Goal: Information Seeking & Learning: Learn about a topic

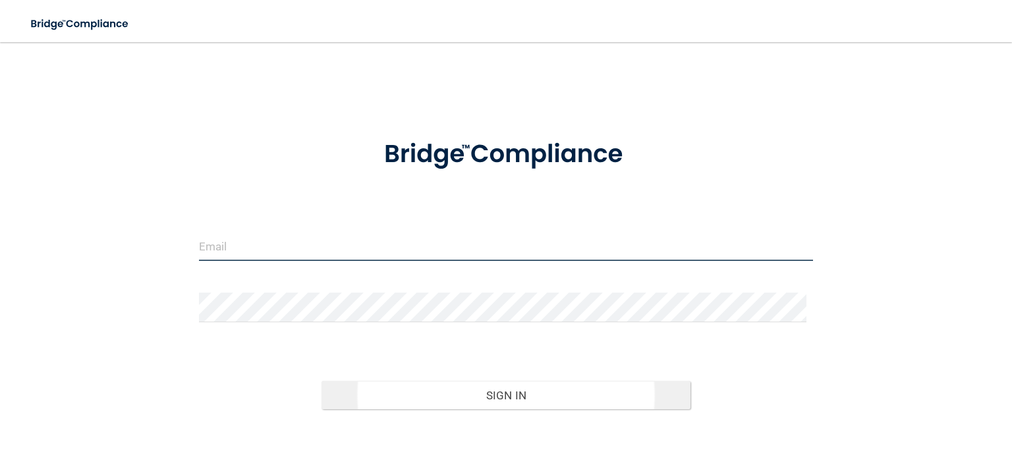
type input "[EMAIL_ADDRESS][DOMAIN_NAME]"
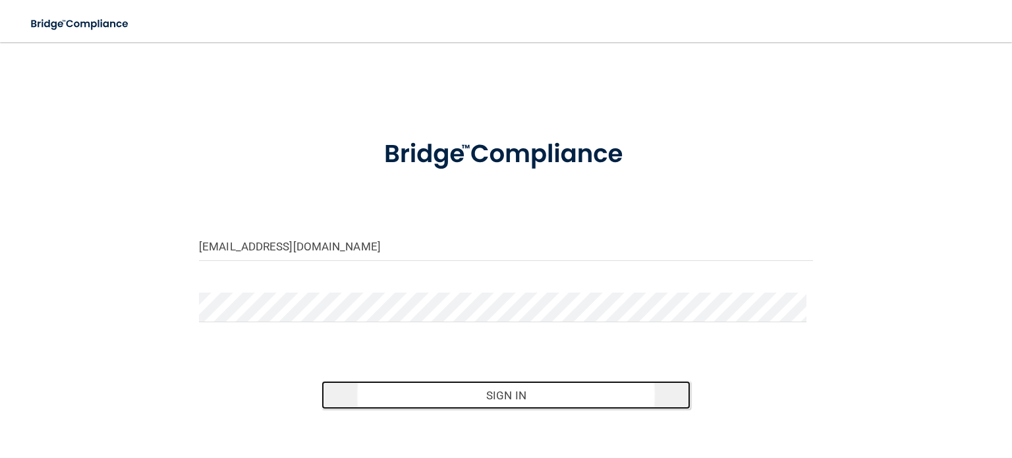
click at [486, 397] on button "Sign In" at bounding box center [505, 395] width 368 height 29
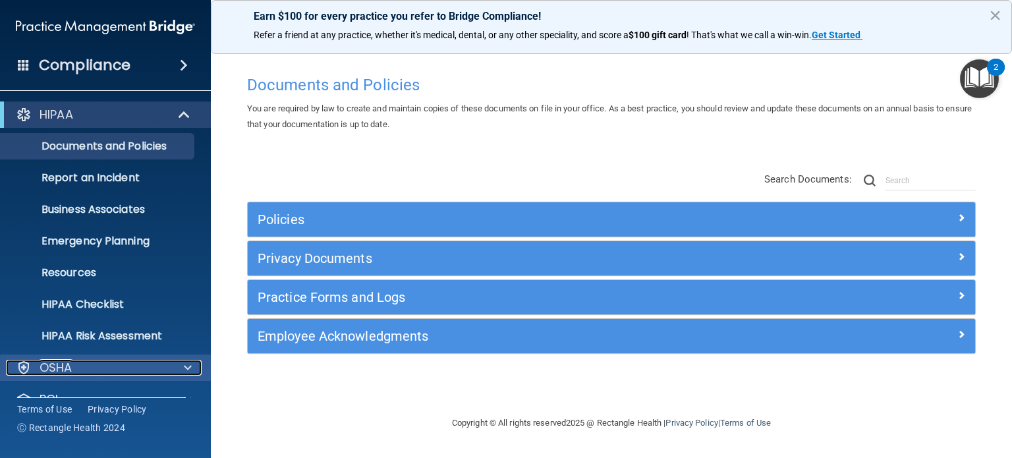
click at [179, 372] on div at bounding box center [185, 368] width 33 height 16
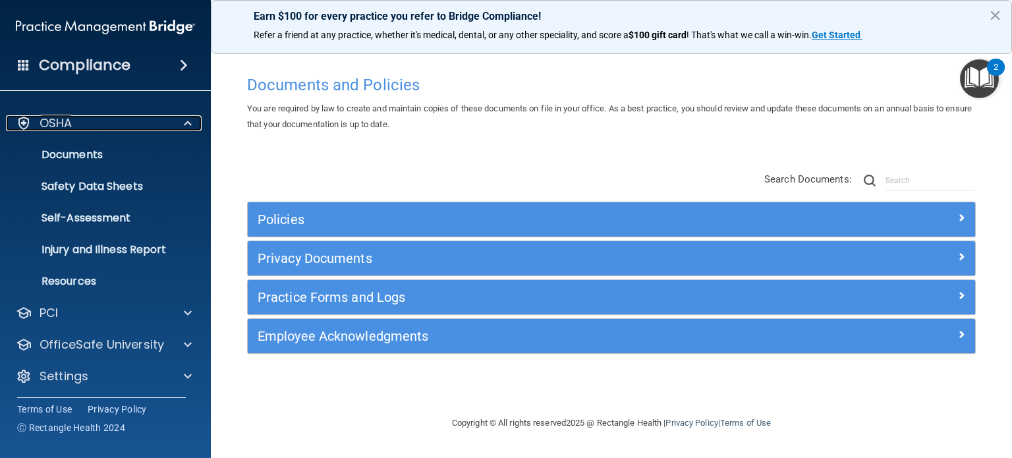
scroll to position [246, 0]
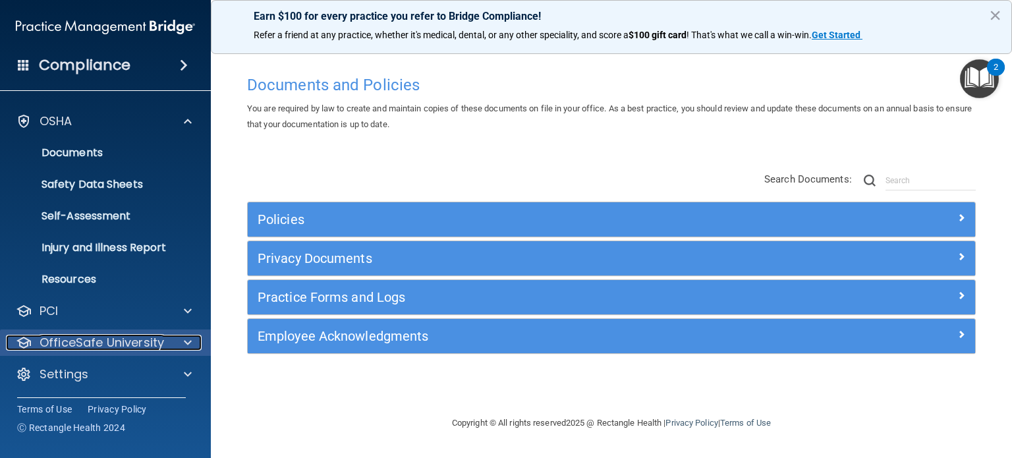
click at [175, 338] on div at bounding box center [185, 343] width 33 height 16
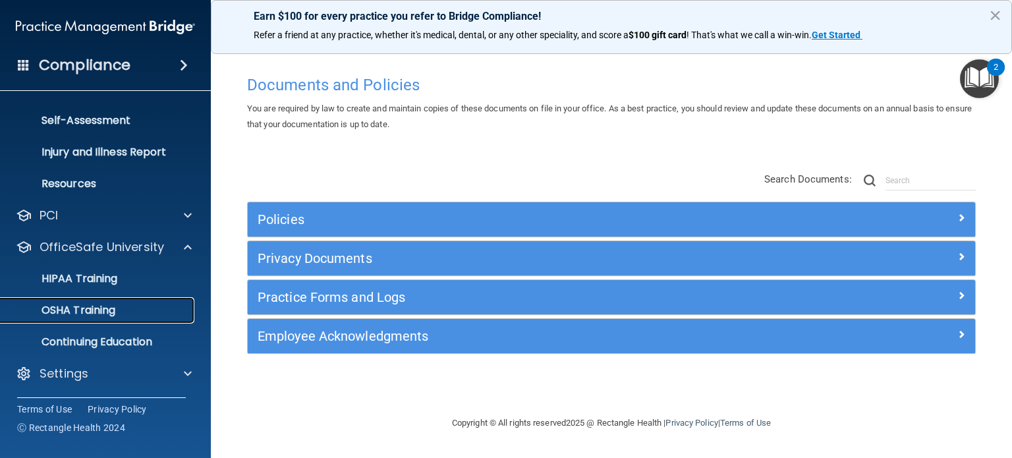
click at [120, 300] on link "OSHA Training" at bounding box center [90, 310] width 207 height 26
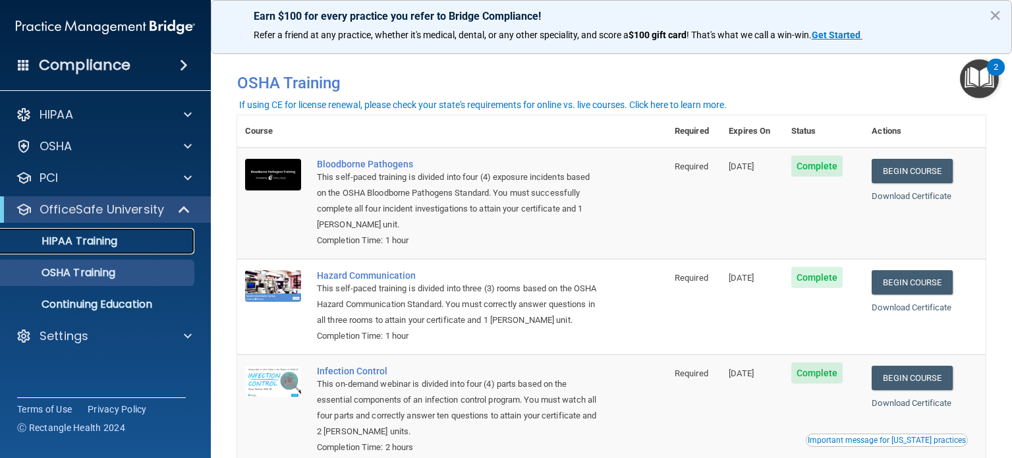
click at [108, 252] on link "HIPAA Training" at bounding box center [90, 241] width 207 height 26
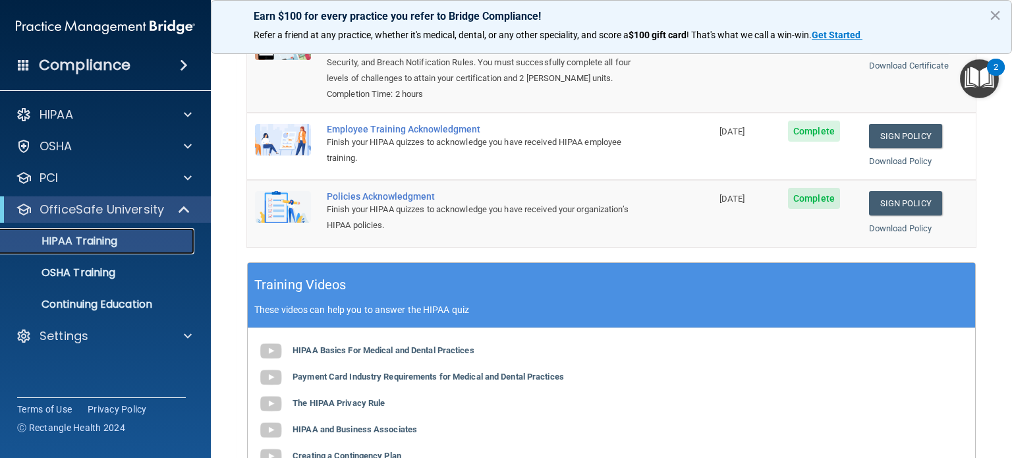
scroll to position [177, 0]
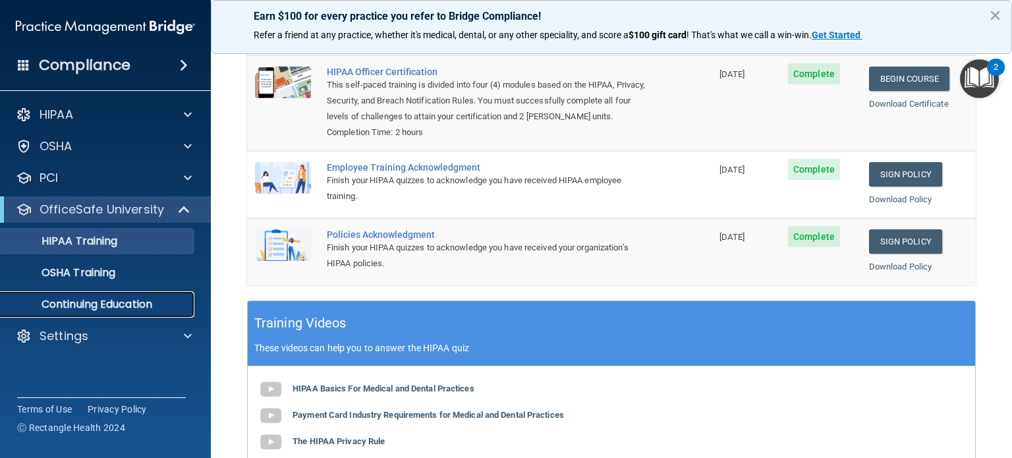
click at [124, 306] on p "Continuing Education" at bounding box center [99, 304] width 180 height 13
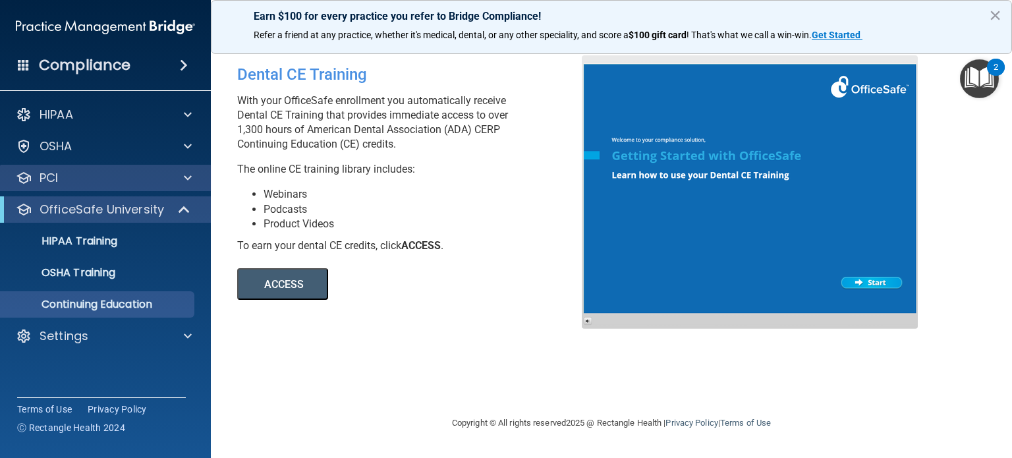
click at [169, 190] on div "PCI" at bounding box center [105, 178] width 211 height 26
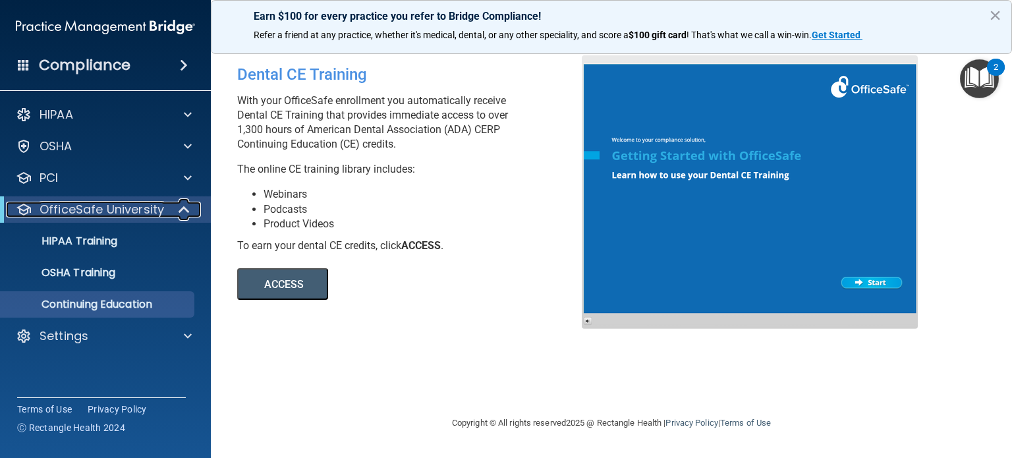
click at [115, 211] on p "OfficeSafe University" at bounding box center [102, 210] width 124 height 16
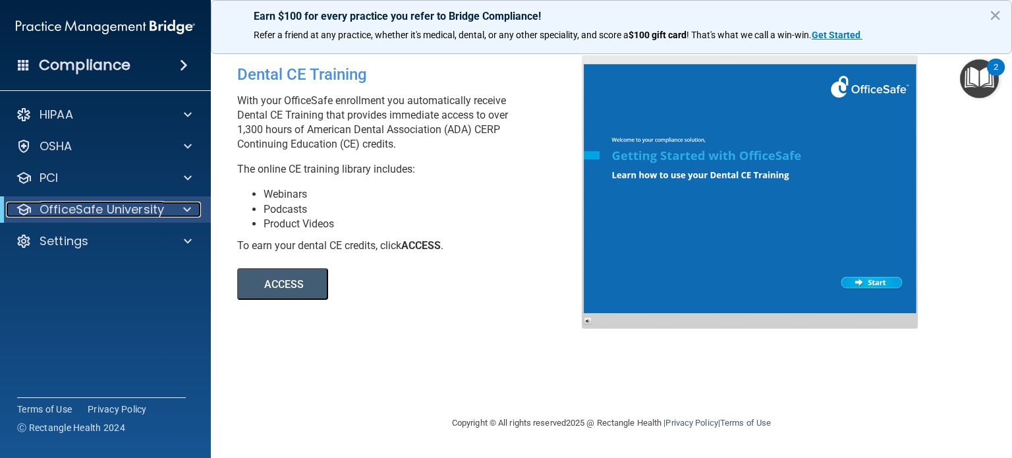
click at [115, 211] on p "OfficeSafe University" at bounding box center [102, 210] width 124 height 16
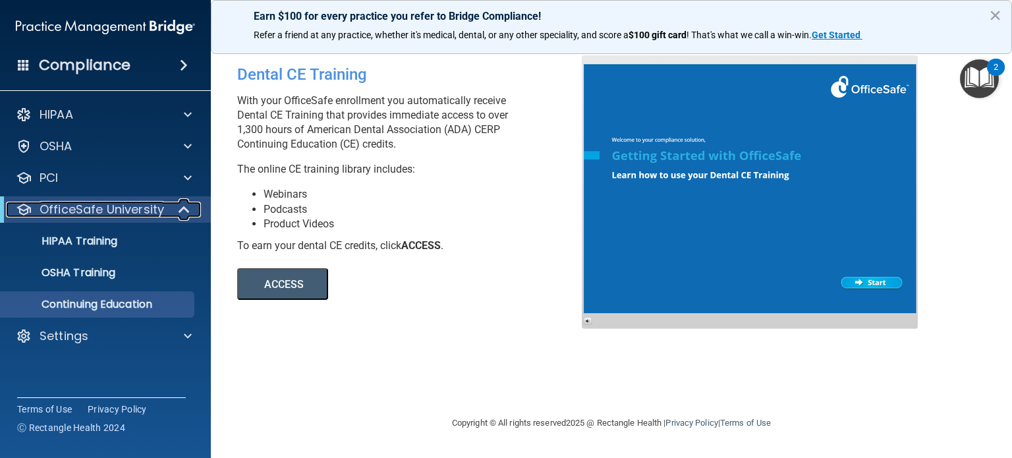
click at [115, 211] on p "OfficeSafe University" at bounding box center [102, 210] width 124 height 16
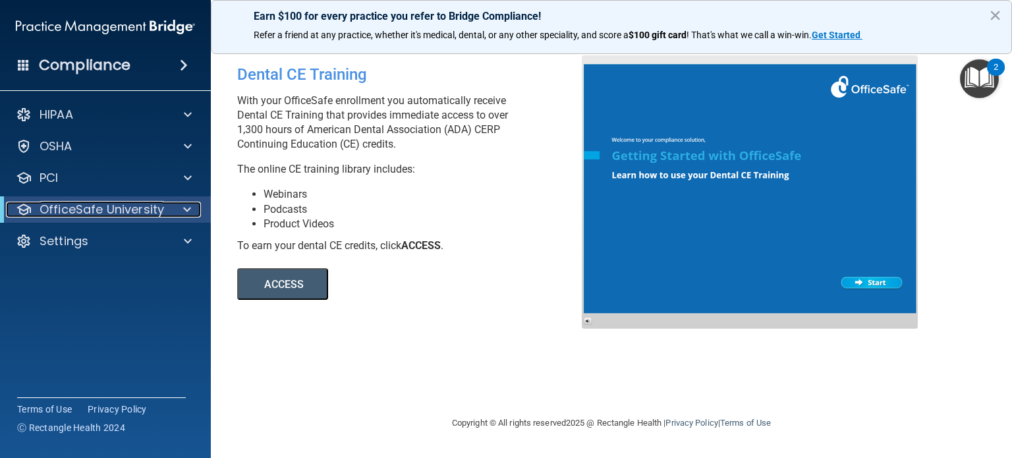
click at [131, 211] on p "OfficeSafe University" at bounding box center [102, 210] width 124 height 16
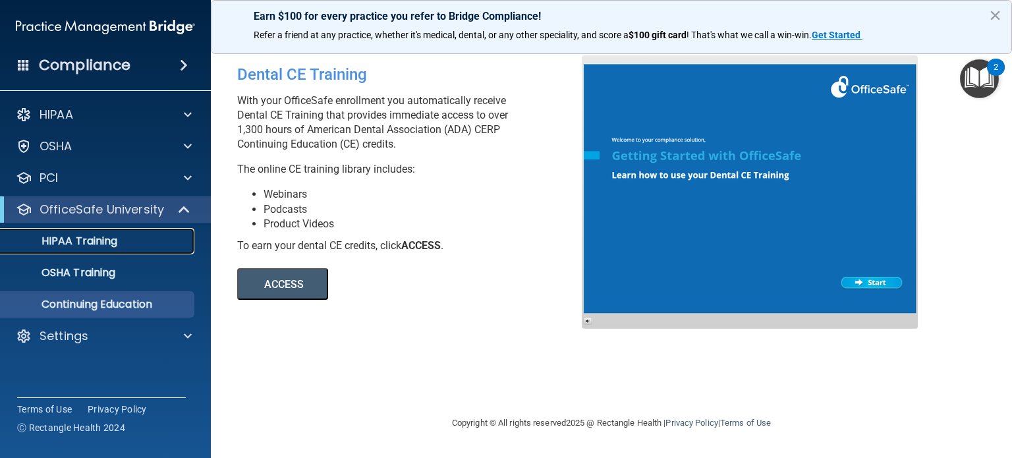
click at [108, 240] on p "HIPAA Training" at bounding box center [63, 240] width 109 height 13
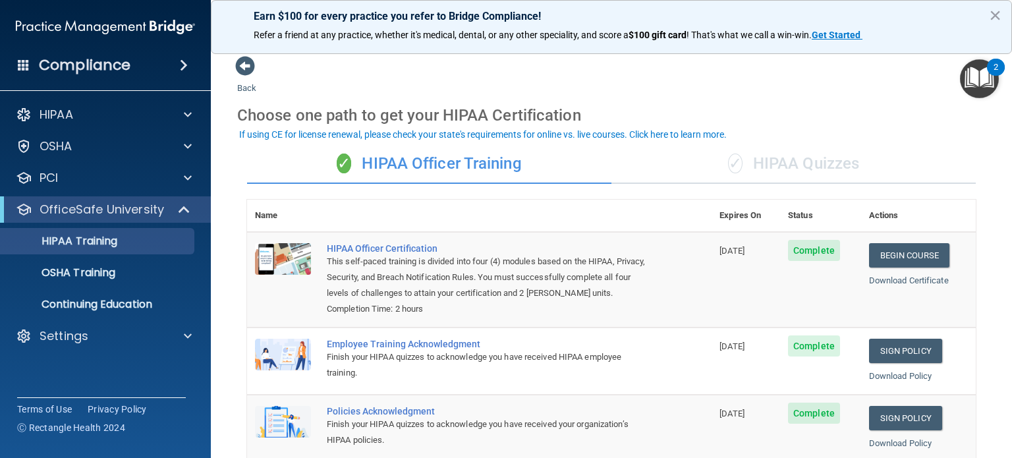
click at [785, 165] on div "✓ HIPAA Quizzes" at bounding box center [793, 164] width 364 height 40
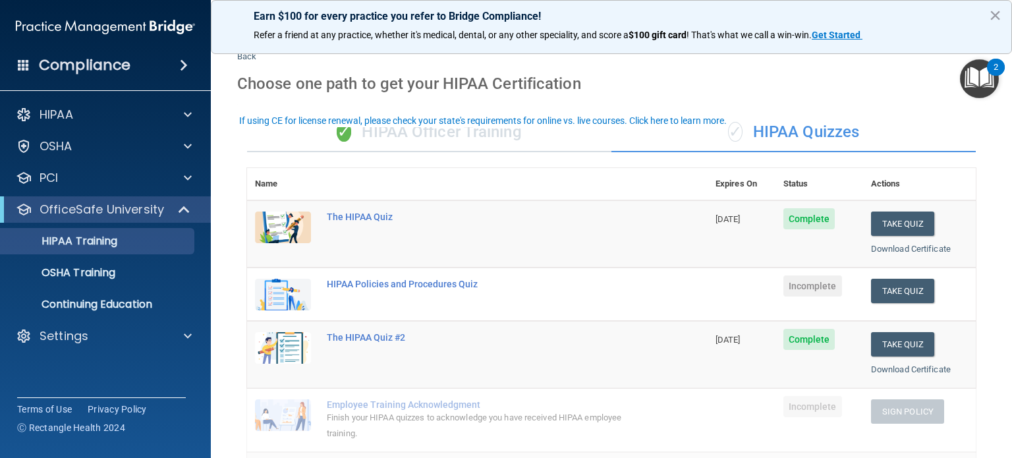
scroll to position [12, 0]
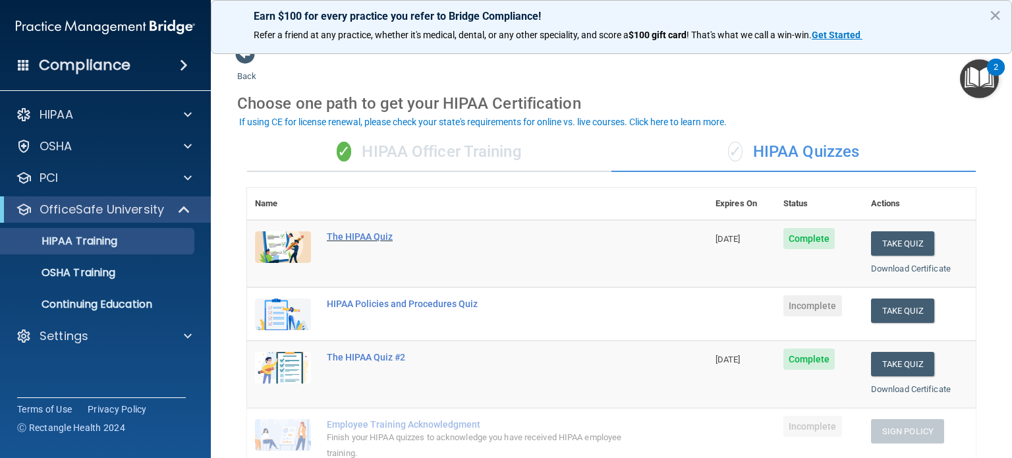
click at [350, 234] on div "The HIPAA Quiz" at bounding box center [484, 236] width 315 height 11
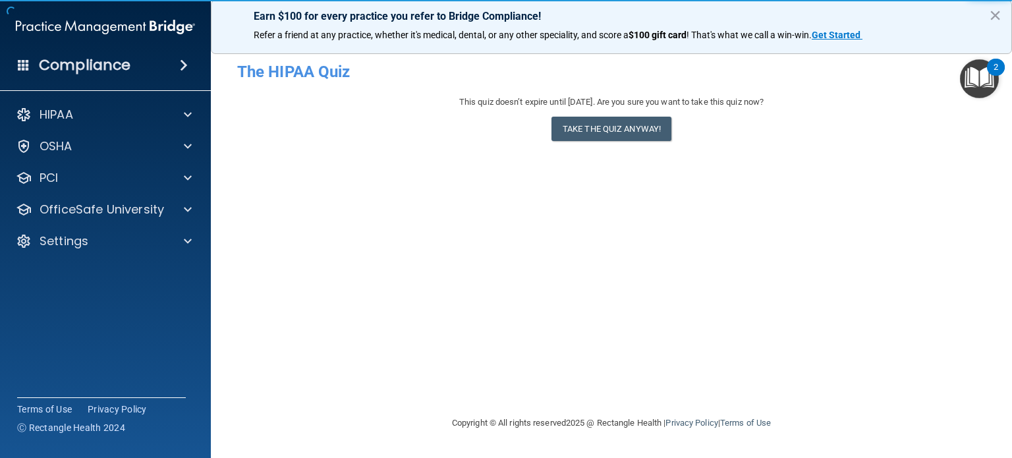
click at [350, 234] on div "- The HIPAA Quiz This quiz doesn’t expire until [DATE]. Are you sure you want t…" at bounding box center [611, 228] width 748 height 346
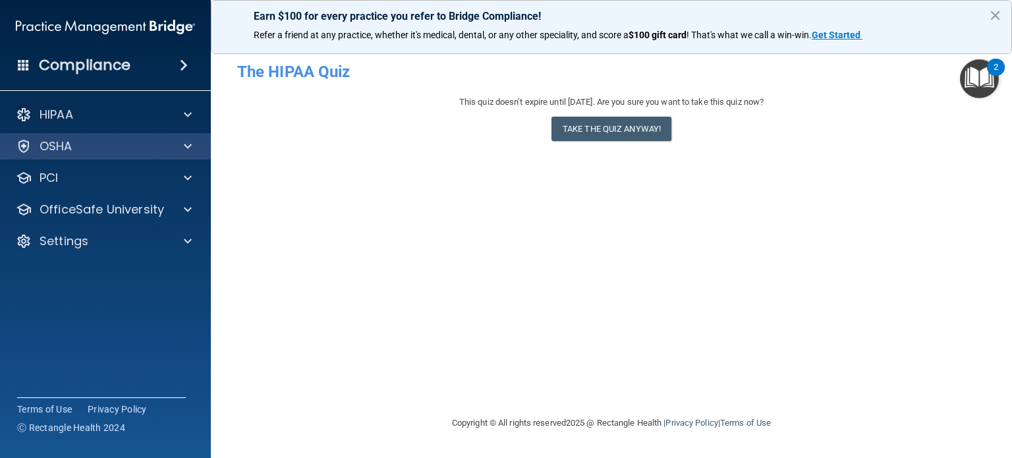
click at [124, 155] on div "OSHA" at bounding box center [105, 146] width 211 height 26
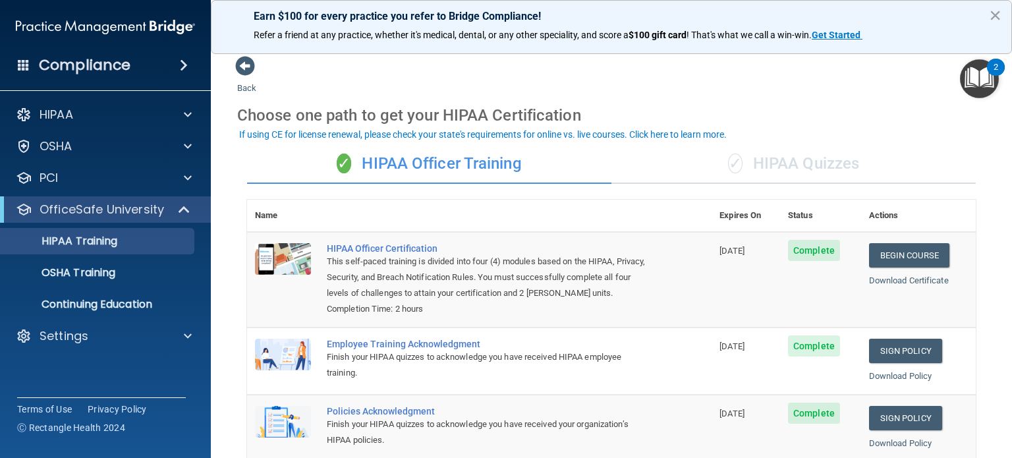
click at [759, 171] on div "✓ HIPAA Quizzes" at bounding box center [793, 164] width 364 height 40
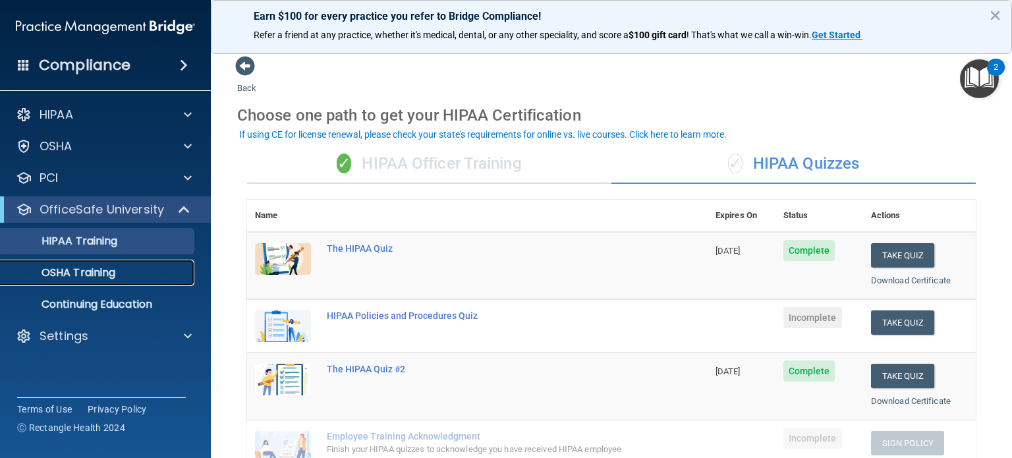
click at [140, 276] on div "OSHA Training" at bounding box center [99, 272] width 180 height 13
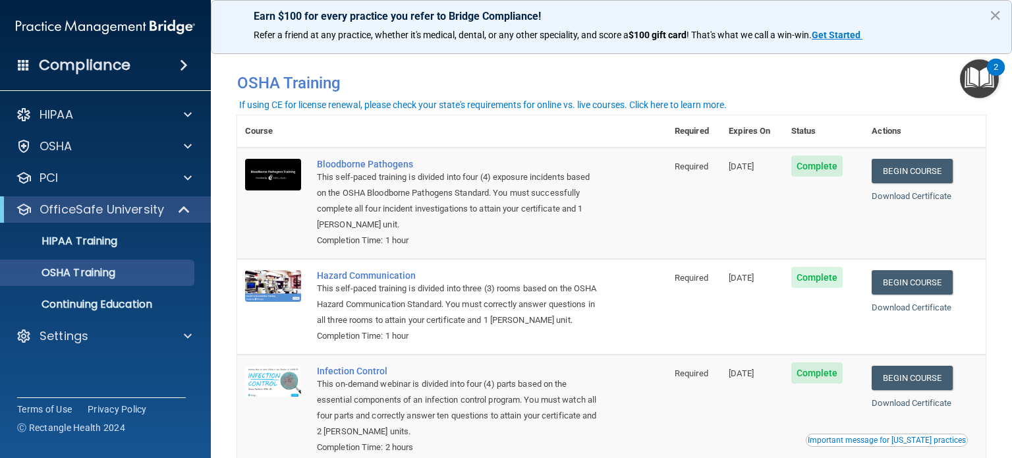
click at [180, 63] on span at bounding box center [184, 65] width 8 height 16
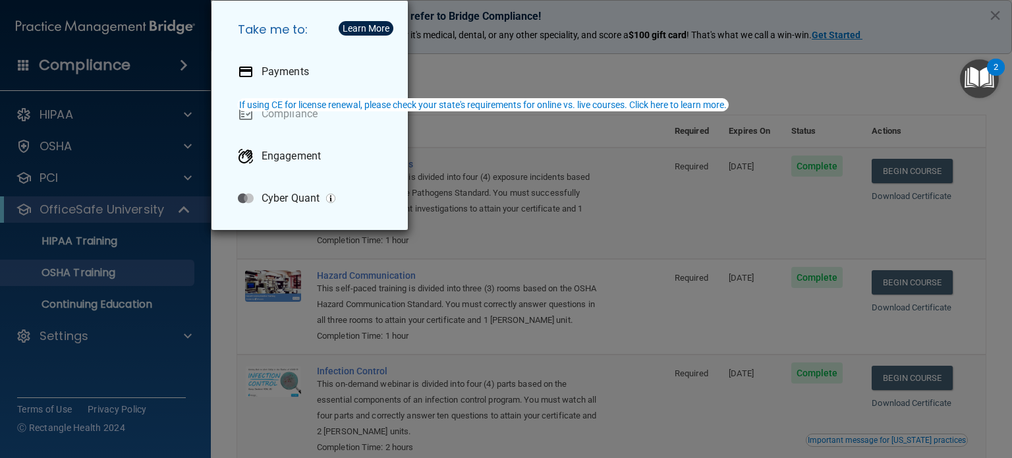
click at [129, 119] on div "Take me to: Payments Compliance Engagement Cyber Quant" at bounding box center [506, 229] width 1012 height 458
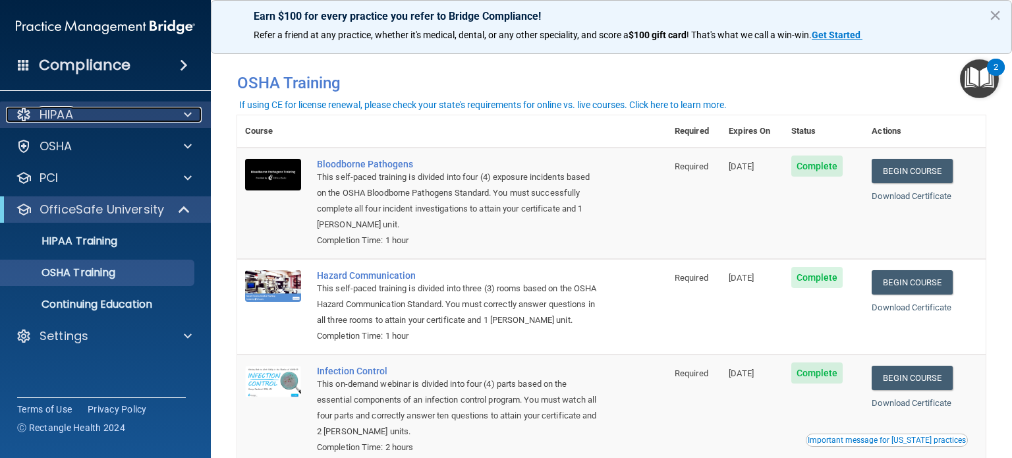
click at [124, 107] on div "HIPAA" at bounding box center [87, 115] width 163 height 16
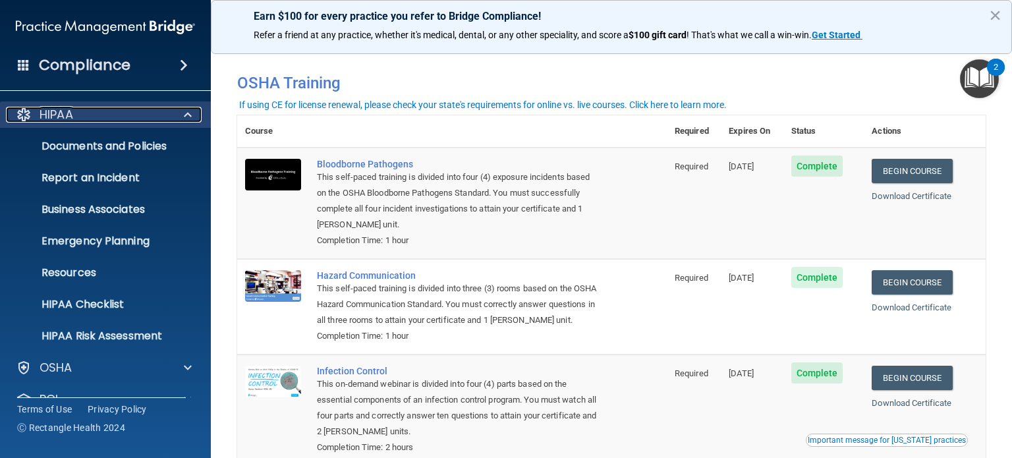
click at [150, 113] on div "HIPAA" at bounding box center [87, 115] width 163 height 16
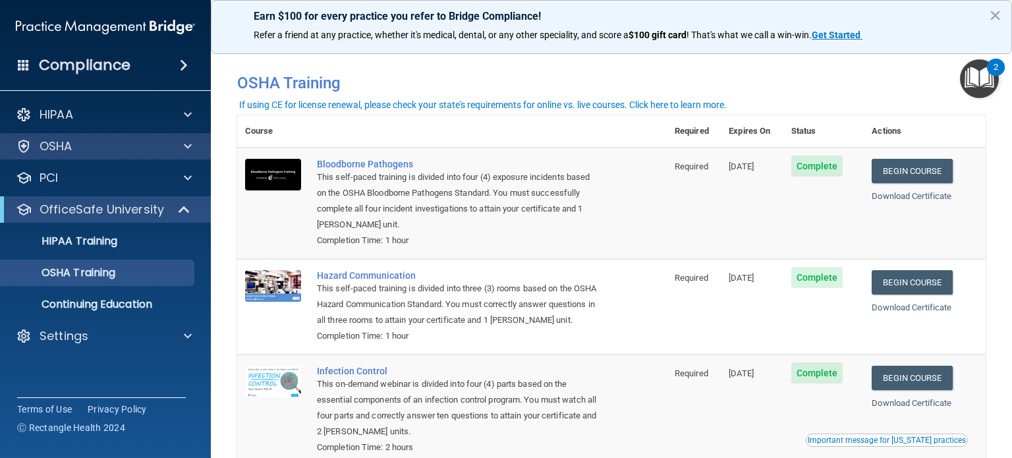
click at [121, 157] on div "OSHA" at bounding box center [105, 146] width 211 height 26
click at [184, 151] on span at bounding box center [188, 146] width 8 height 16
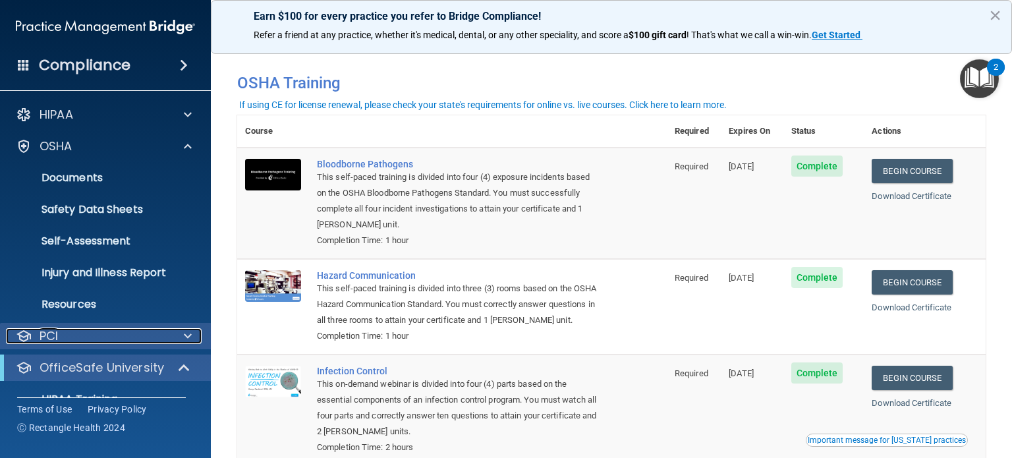
click at [187, 342] on span at bounding box center [188, 336] width 8 height 16
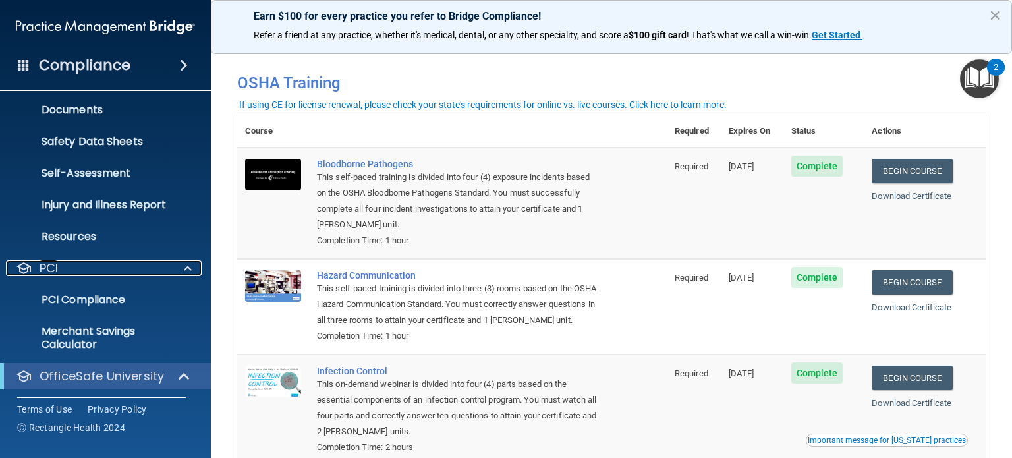
scroll to position [69, 0]
click at [100, 297] on p "PCI Compliance" at bounding box center [99, 298] width 180 height 13
click at [113, 376] on p "OfficeSafe University" at bounding box center [102, 376] width 124 height 16
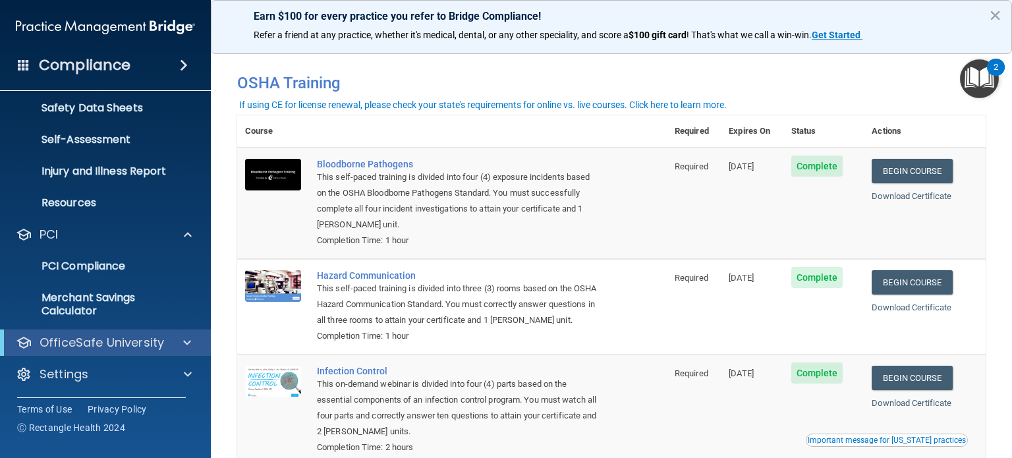
click at [183, 333] on div "OfficeSafe University" at bounding box center [105, 342] width 211 height 26
click at [184, 379] on span at bounding box center [188, 374] width 8 height 16
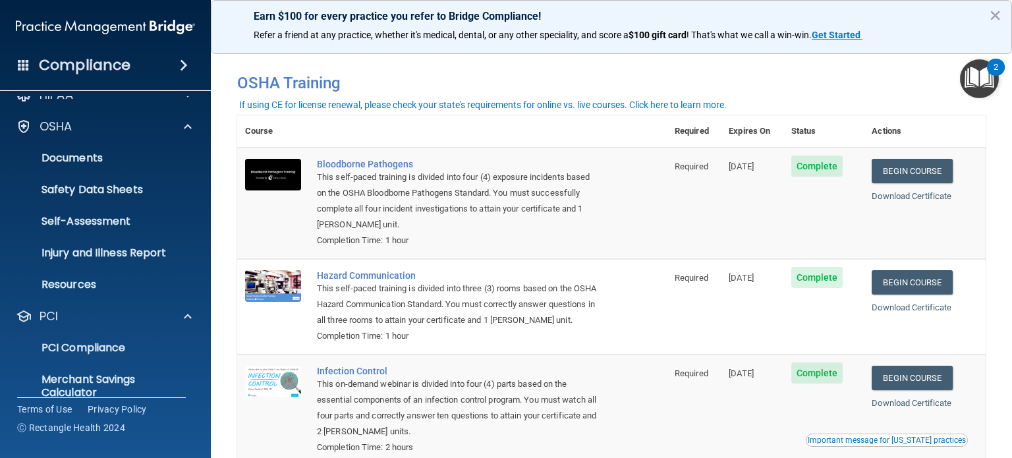
scroll to position [228, 0]
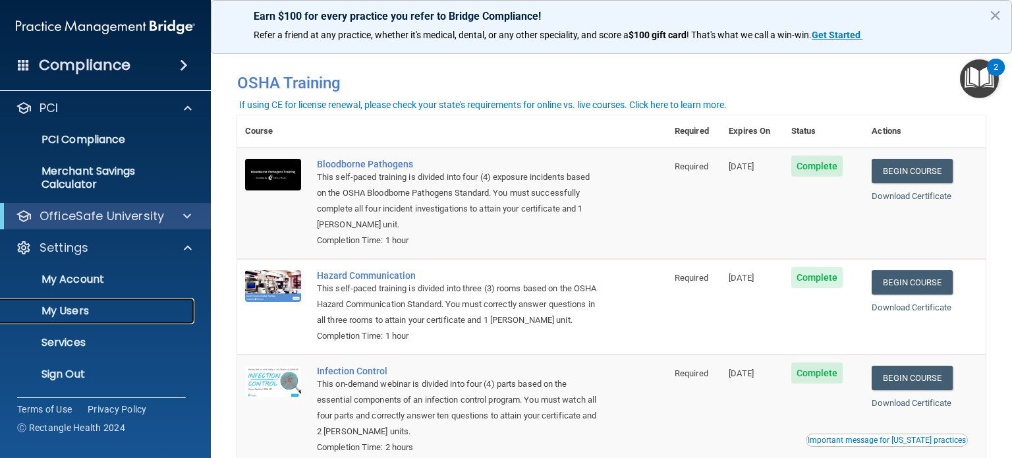
click at [87, 304] on p "My Users" at bounding box center [99, 310] width 180 height 13
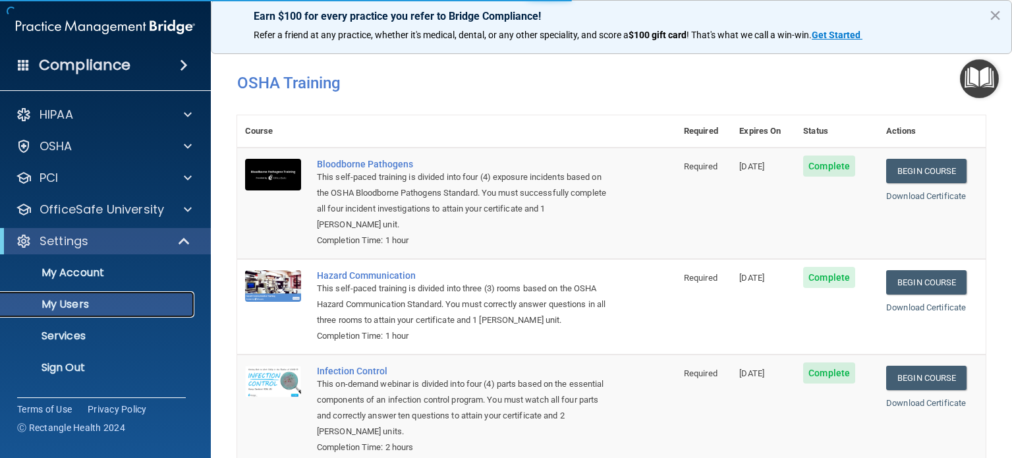
select select "20"
